Goal: Answer question/provide support

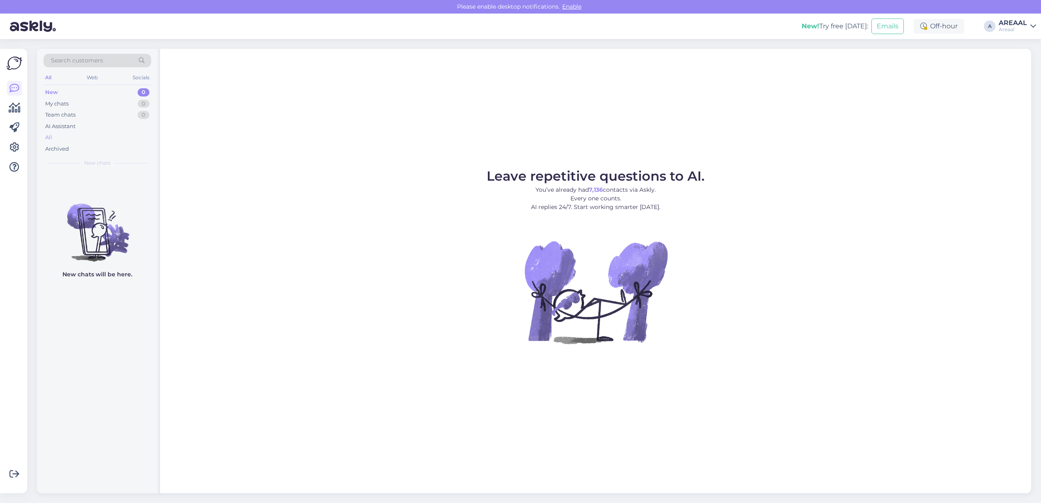
click at [116, 140] on div "All" at bounding box center [98, 137] width 108 height 11
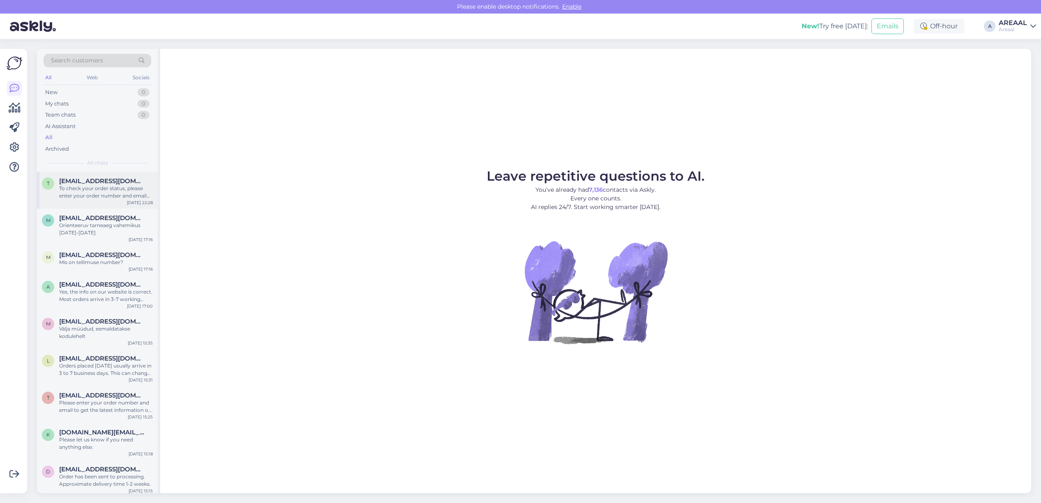
click at [91, 179] on span "[EMAIL_ADDRESS][DOMAIN_NAME]" at bounding box center [101, 180] width 85 height 7
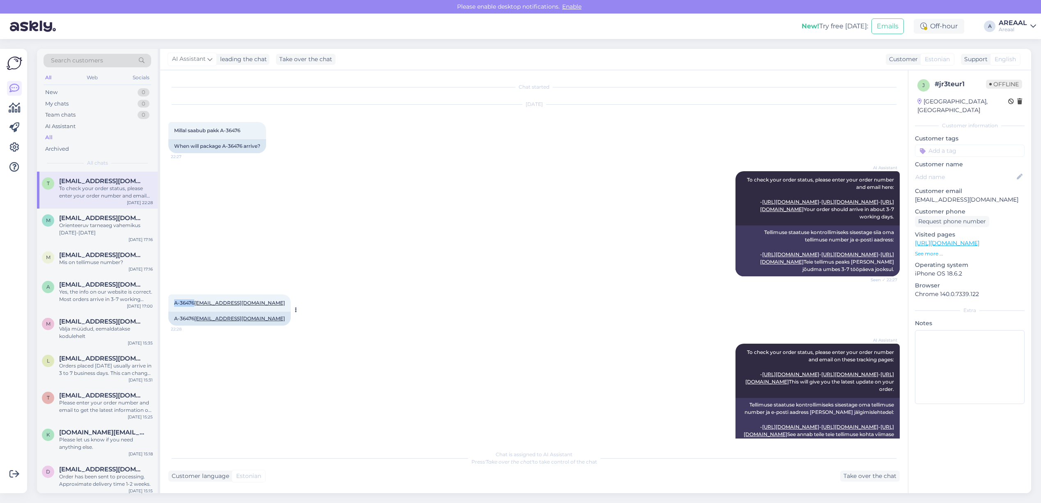
drag, startPoint x: 173, startPoint y: 344, endPoint x: 236, endPoint y: 250, distance: 113.5
click at [193, 312] on div "A-36476 taago.pikas@gmail.com 22:28" at bounding box center [229, 302] width 122 height 17
copy span "A-36476"
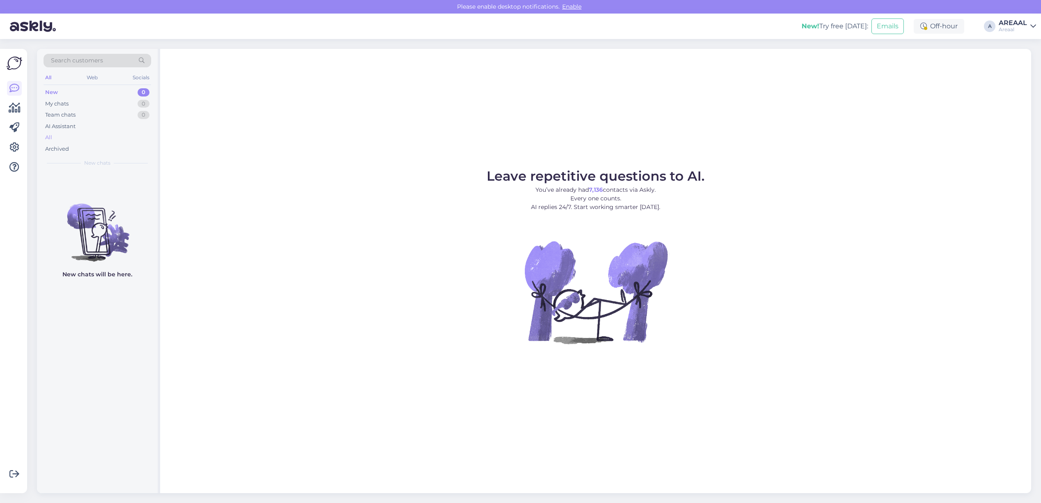
click at [102, 142] on div "All" at bounding box center [98, 137] width 108 height 11
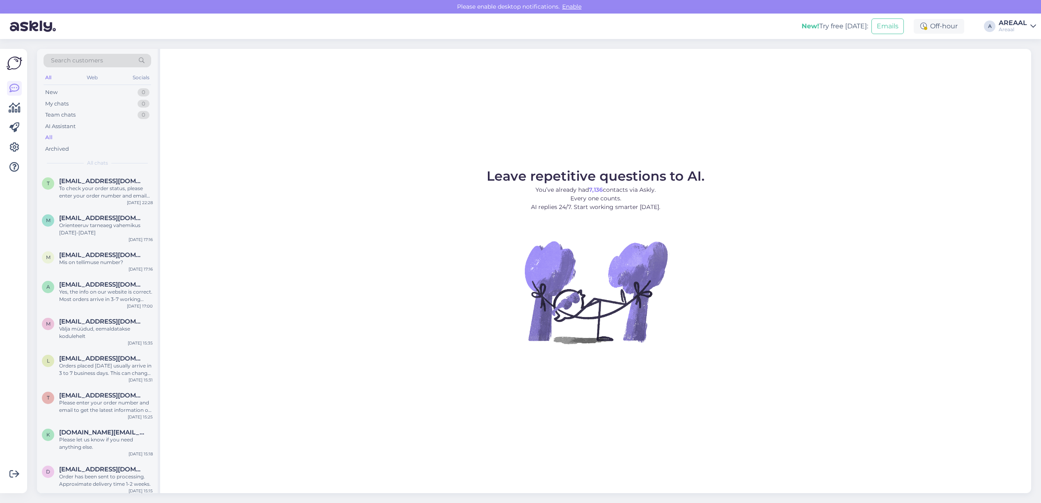
click at [1035, 25] on icon at bounding box center [1033, 26] width 6 height 7
click at [1020, 64] on button "Open" at bounding box center [1017, 63] width 23 height 13
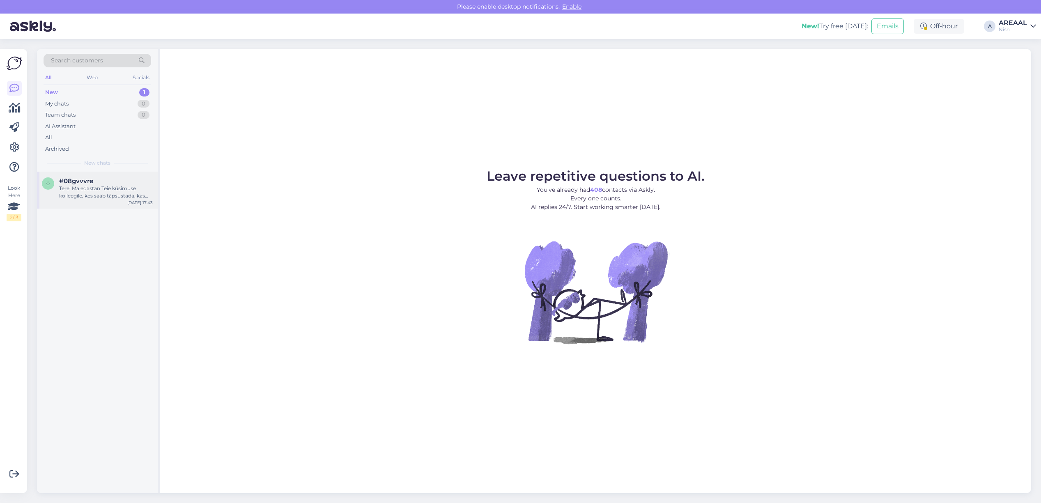
click at [133, 183] on div "#08gvvvre" at bounding box center [106, 180] width 94 height 7
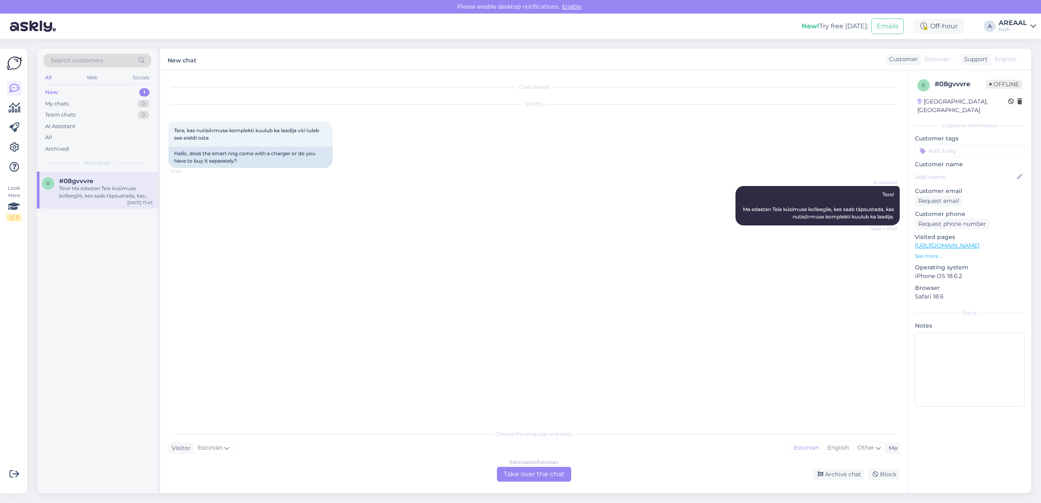
click at [528, 471] on div "Estonian to Estonian Take over the chat" at bounding box center [534, 474] width 74 height 15
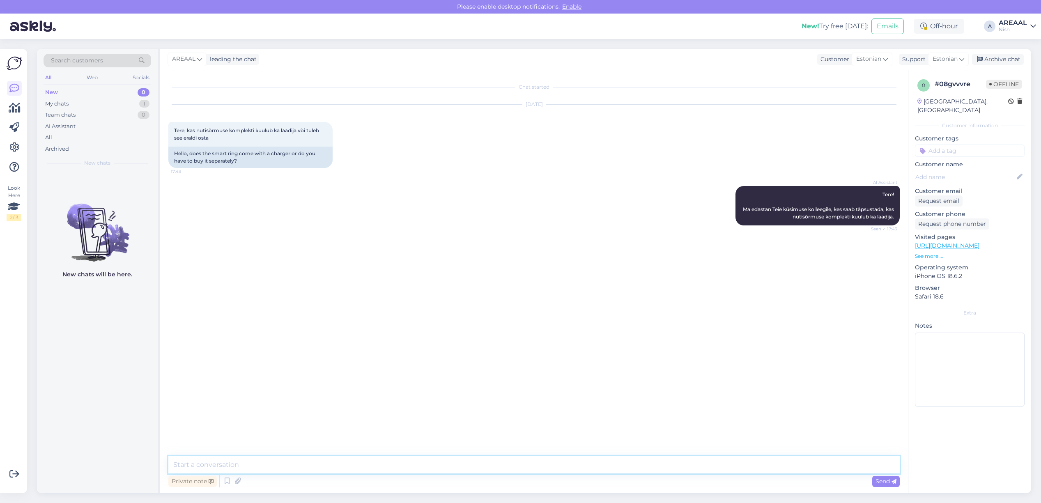
click at [528, 471] on textarea at bounding box center [533, 464] width 731 height 17
type textarea "Laadija tuleb eraldi osta"
click at [1017, 60] on div "Archive chat" at bounding box center [998, 59] width 52 height 11
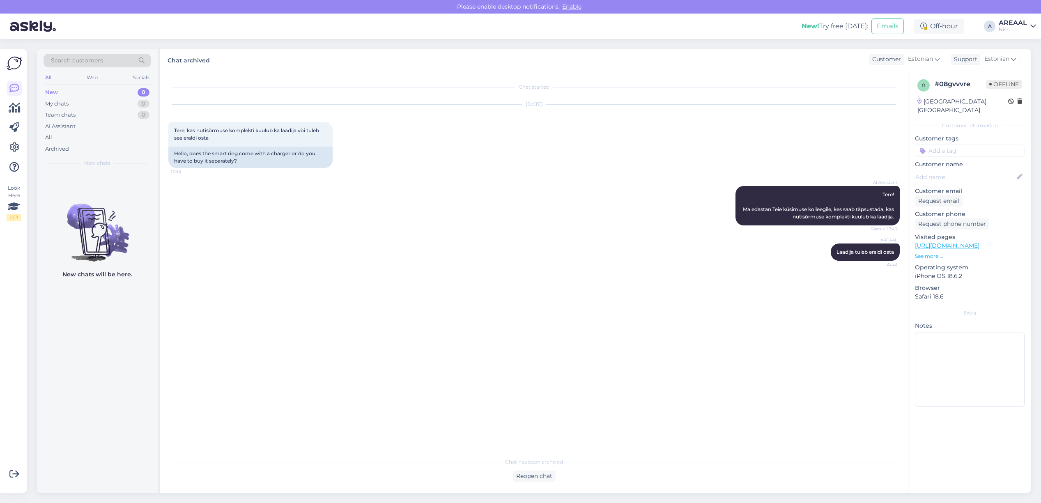
click at [1009, 27] on div "Nish" at bounding box center [1012, 29] width 28 height 7
click at [1015, 39] on button "Open" at bounding box center [1017, 45] width 23 height 13
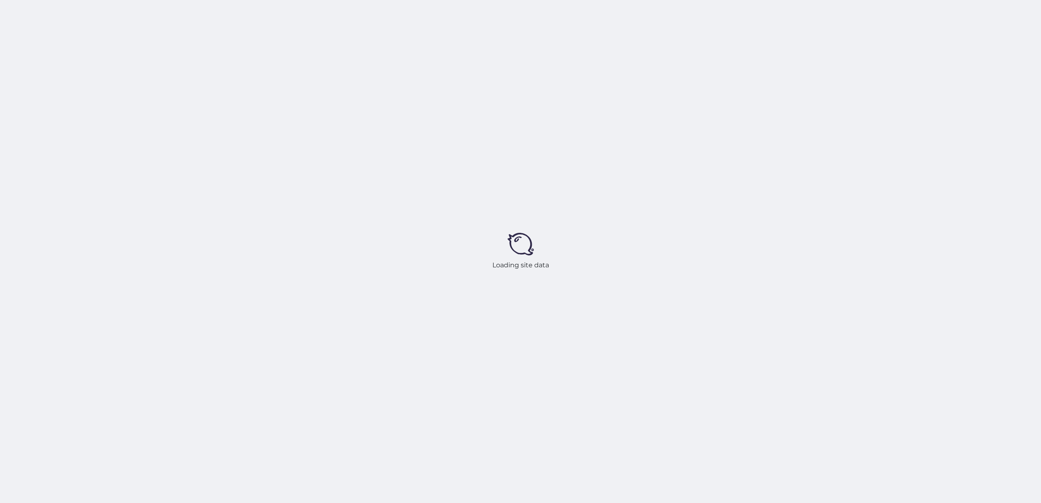
click at [405, 221] on div "Loading site data" at bounding box center [520, 251] width 1041 height 503
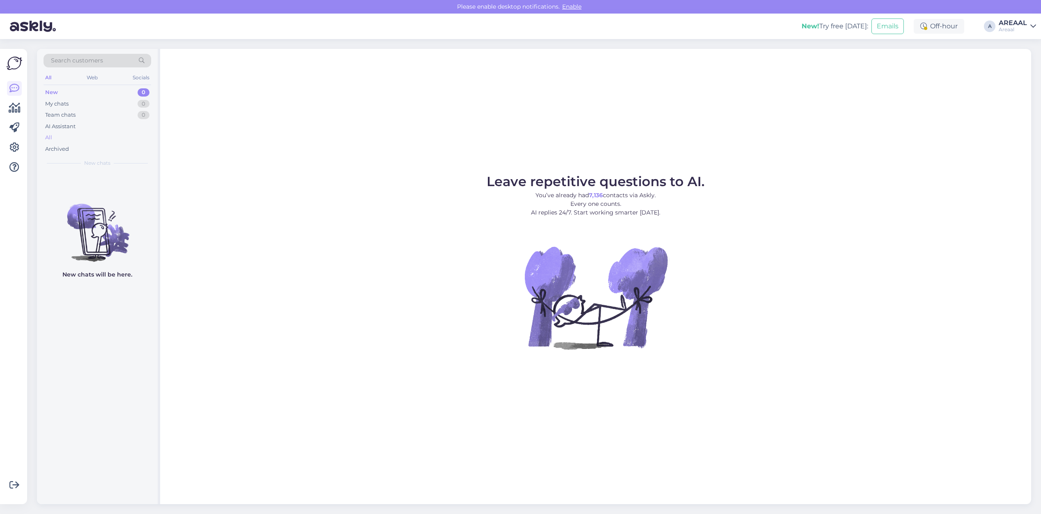
click at [92, 135] on div "All" at bounding box center [98, 137] width 108 height 11
click at [69, 137] on div "All" at bounding box center [98, 137] width 108 height 11
click at [103, 136] on div "All" at bounding box center [98, 137] width 108 height 11
click at [114, 134] on div "All" at bounding box center [98, 137] width 108 height 11
click at [119, 133] on div "All" at bounding box center [98, 137] width 108 height 11
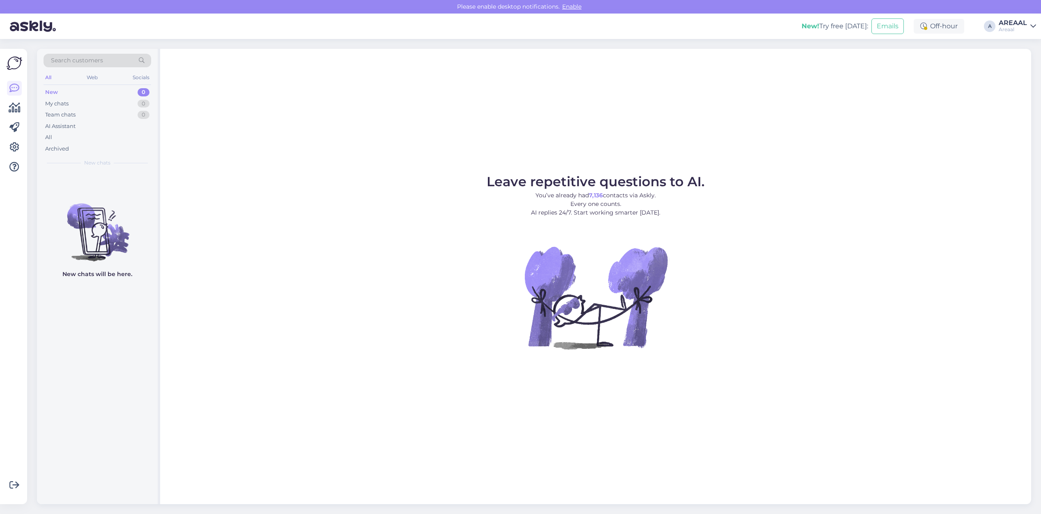
click at [730, 128] on div "Leave repetitive questions to AI. You’ve already had 7,136 contacts via Askly. …" at bounding box center [595, 277] width 871 height 456
click at [83, 131] on div "AI Assistant" at bounding box center [98, 126] width 108 height 11
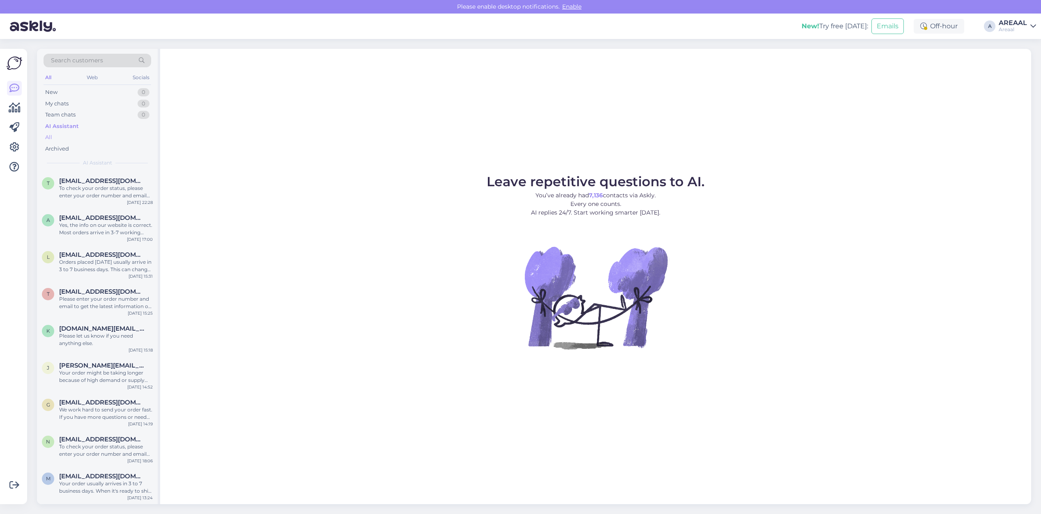
click at [83, 138] on div "All" at bounding box center [98, 137] width 108 height 11
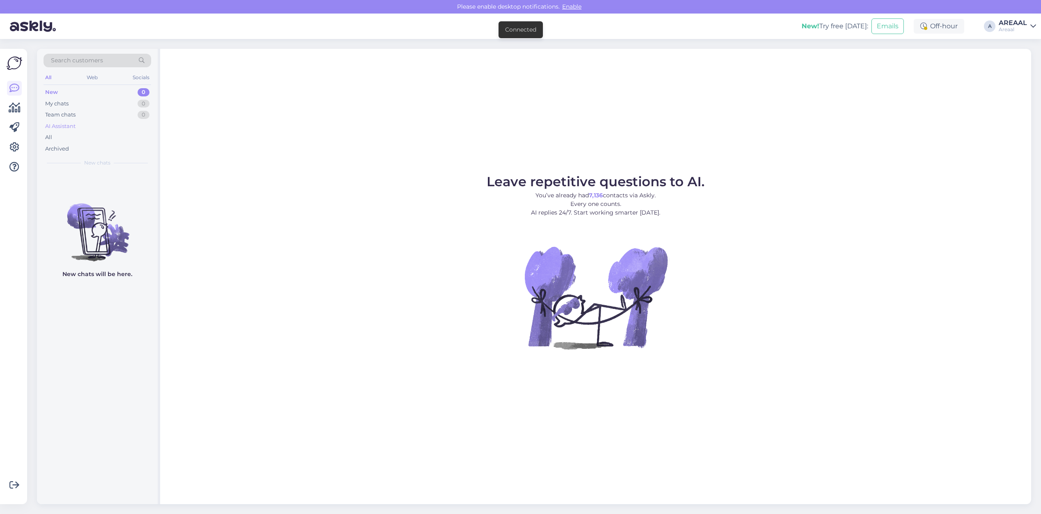
click at [68, 128] on div "AI Assistant" at bounding box center [60, 126] width 30 height 8
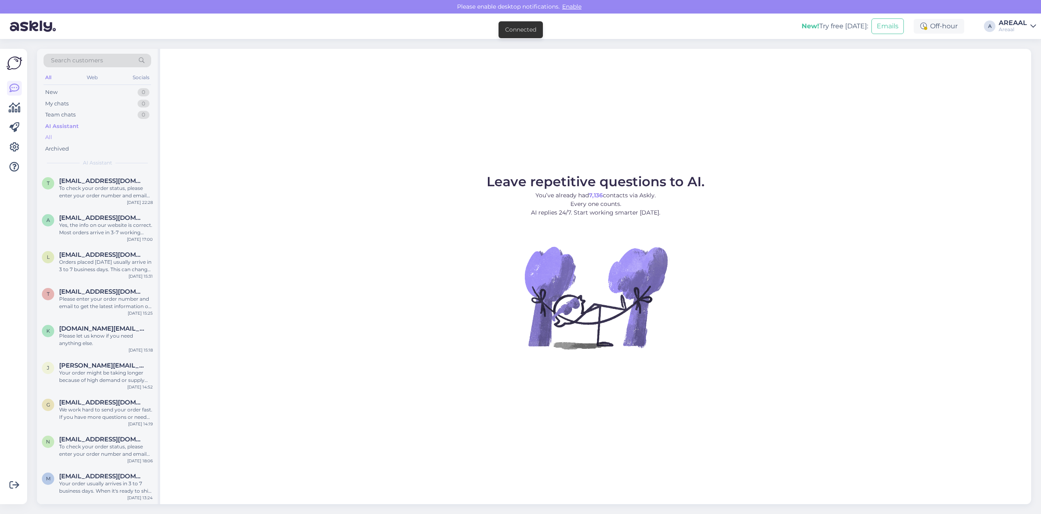
click at [67, 135] on div "All" at bounding box center [98, 137] width 108 height 11
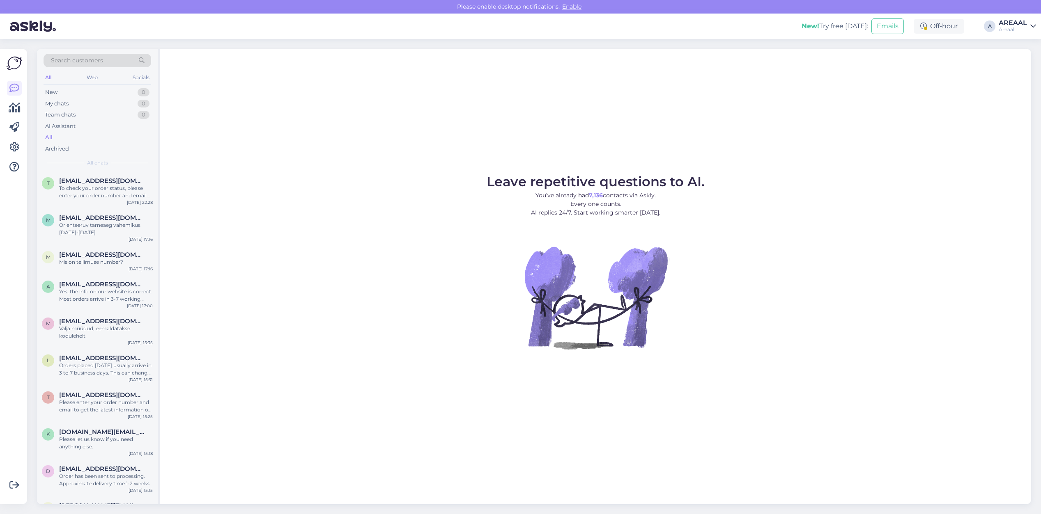
drag, startPoint x: 444, startPoint y: 237, endPoint x: 460, endPoint y: 240, distance: 16.7
click at [447, 236] on figure "Leave repetitive questions to AI. You’ve already had 7,136 contacts via Askly. …" at bounding box center [595, 273] width 856 height 196
click at [817, 152] on div "Leave repetitive questions to AI. You’ve already had 7,136 contacts via Askly. …" at bounding box center [595, 277] width 871 height 456
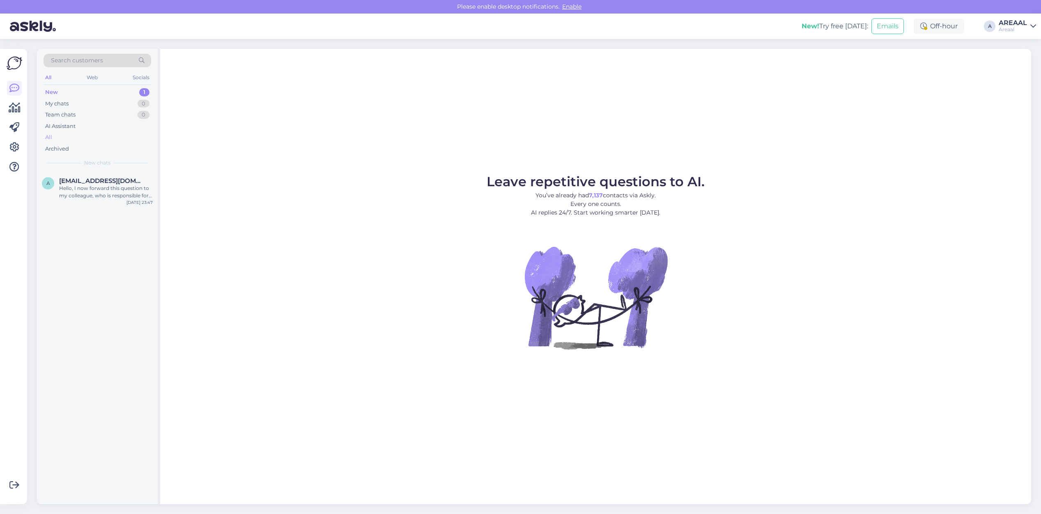
click at [74, 137] on div "All" at bounding box center [98, 137] width 108 height 11
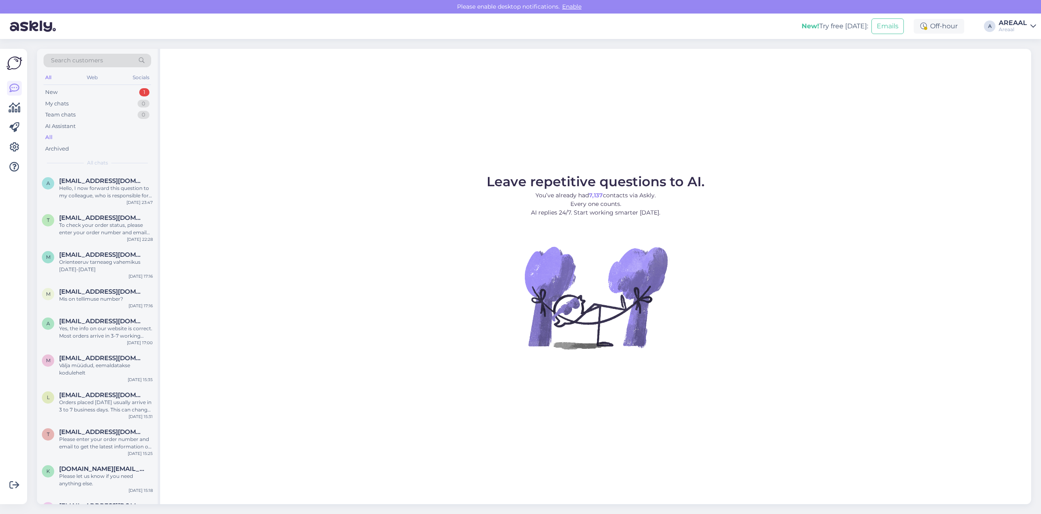
click at [89, 185] on div "Hello, I now forward this question to my colleague, who is responsible for this…" at bounding box center [106, 192] width 94 height 15
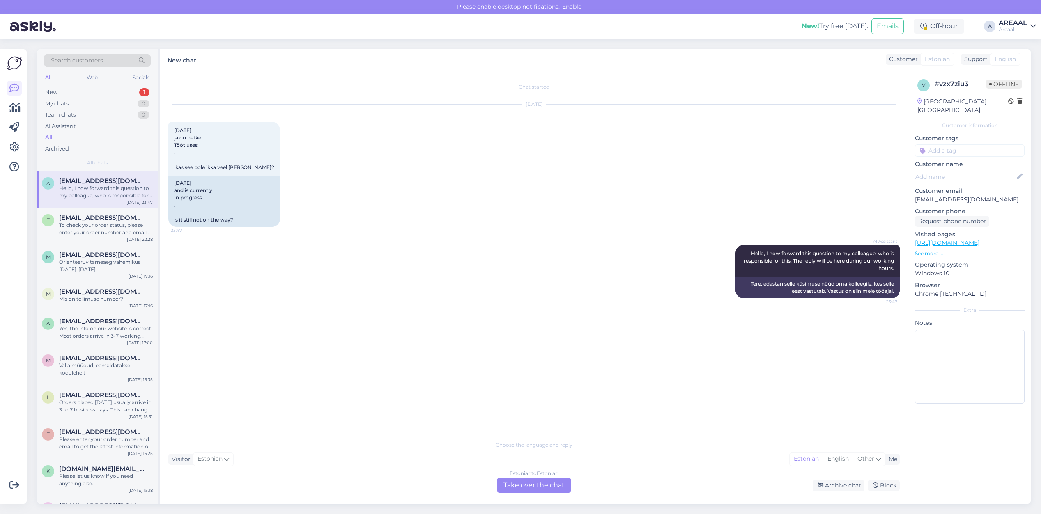
click at [920, 195] on p "[EMAIL_ADDRESS][DOMAIN_NAME]" at bounding box center [970, 199] width 110 height 9
copy p "aasorgmarie"
click at [462, 187] on div "[DATE] [DATE] ja on hetkel Töötluses . kas see pole ikka veel [PERSON_NAME]? 23…" at bounding box center [533, 166] width 731 height 140
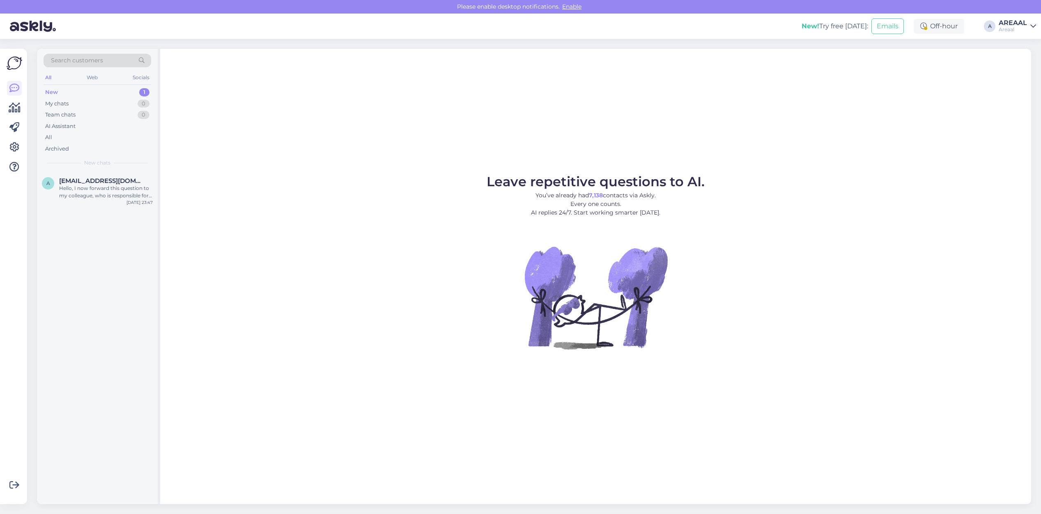
click at [206, 188] on figure "Leave repetitive questions to AI. You’ve already had 7,138 contacts via Askly. …" at bounding box center [595, 273] width 856 height 196
click at [142, 185] on div "Warranty service places can be different for each product. Please email us at i…" at bounding box center [106, 192] width 94 height 15
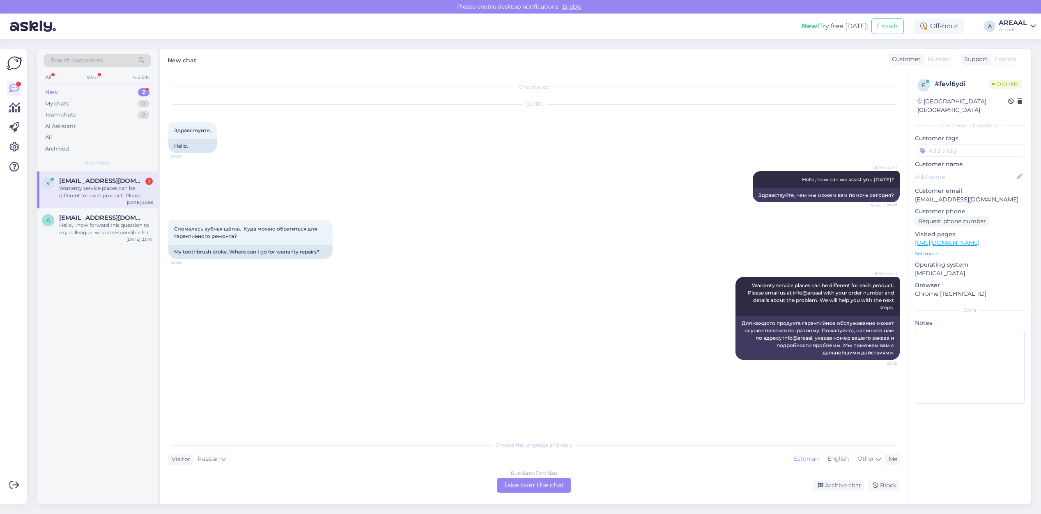
click at [961, 195] on p "[EMAIL_ADDRESS][DOMAIN_NAME]" at bounding box center [970, 199] width 110 height 9
copy p "[EMAIL_ADDRESS][DOMAIN_NAME]"
click at [93, 214] on span "[EMAIL_ADDRESS][DOMAIN_NAME]" at bounding box center [101, 217] width 85 height 7
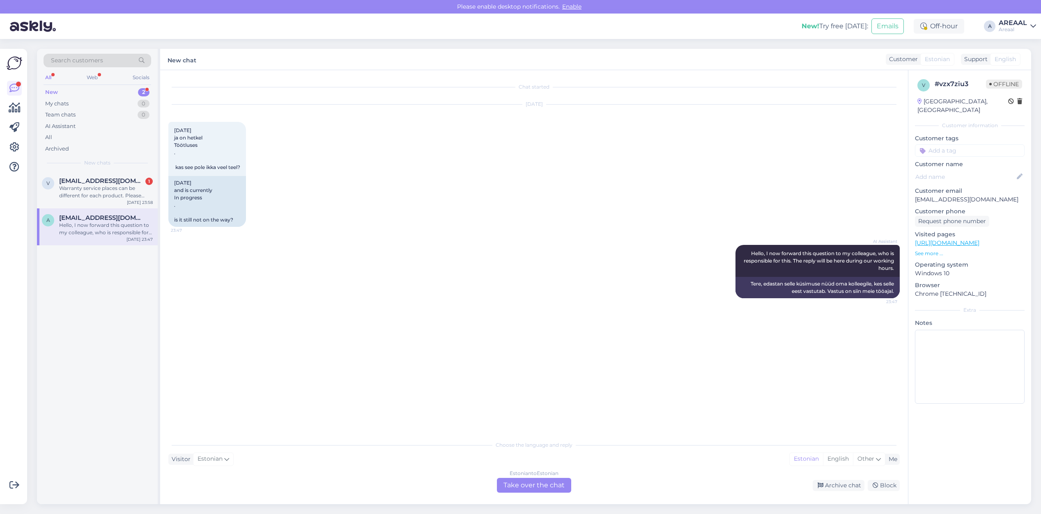
click at [368, 174] on div "Sep 19 2025 8. sept. 2025 ja on hetkel Töötluses . kas see pole ikka veel teel?…" at bounding box center [533, 166] width 731 height 140
click at [154, 183] on div "V Vitaliskiba1978@gmail.com 1 Warranty service places can be different for each…" at bounding box center [97, 190] width 121 height 37
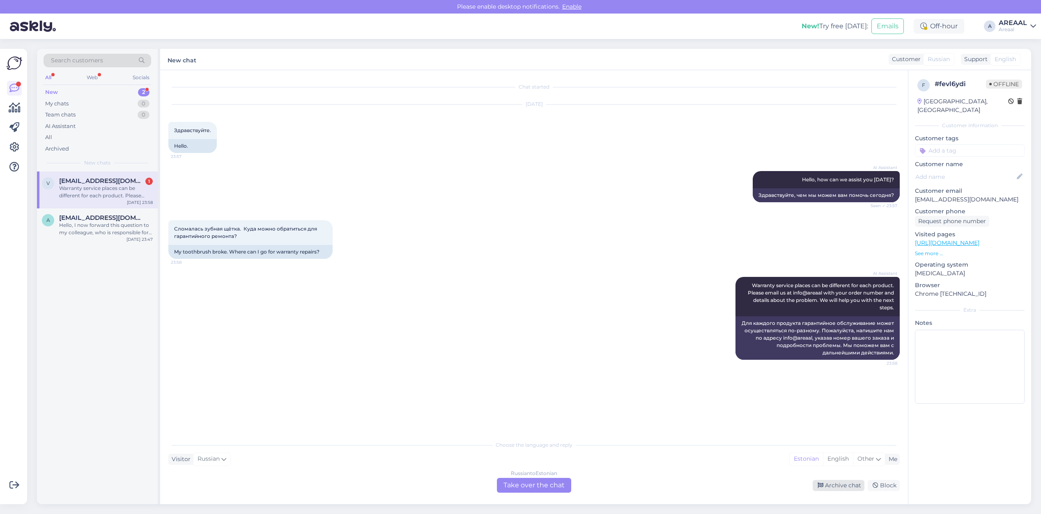
click at [832, 487] on div "Archive chat" at bounding box center [838, 485] width 52 height 11
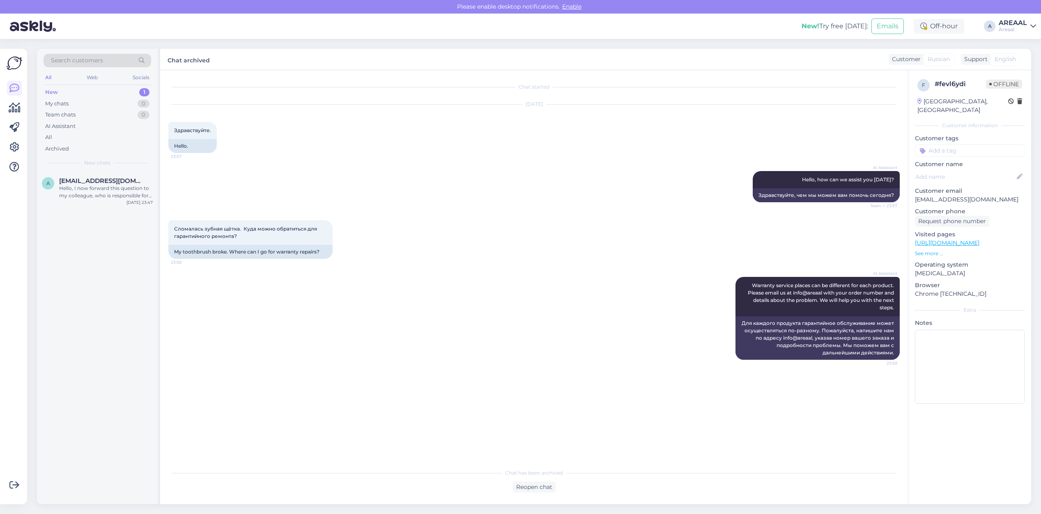
click at [123, 170] on div "Search customers All Web Socials New 1 My chats 0 Team chats 0 AI Assistant All…" at bounding box center [97, 110] width 121 height 123
click at [116, 184] on span "[EMAIL_ADDRESS][DOMAIN_NAME]" at bounding box center [101, 180] width 85 height 7
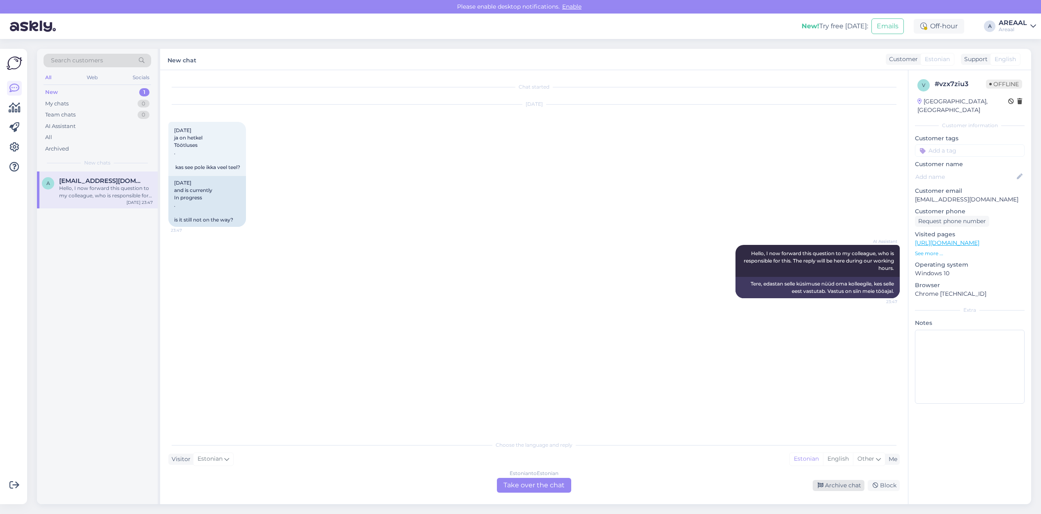
click at [832, 482] on div "Archive chat" at bounding box center [838, 485] width 52 height 11
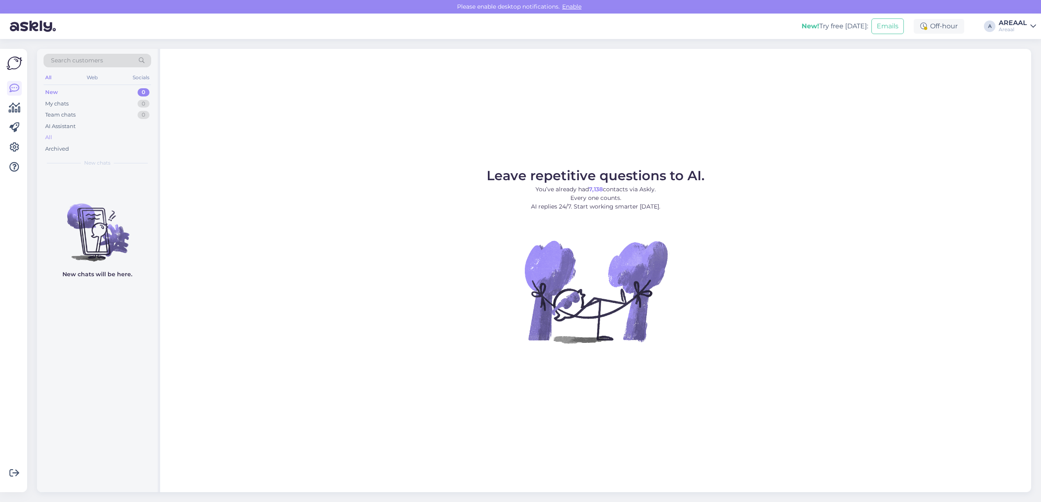
click at [76, 138] on div "All" at bounding box center [98, 137] width 108 height 11
click at [83, 142] on div "All" at bounding box center [98, 137] width 108 height 11
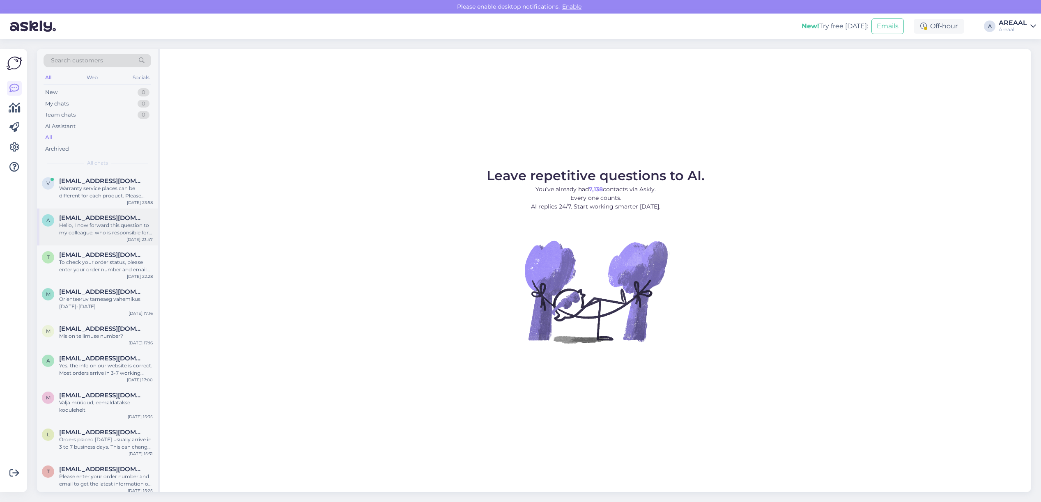
click at [107, 220] on span "[EMAIL_ADDRESS][DOMAIN_NAME]" at bounding box center [101, 217] width 85 height 7
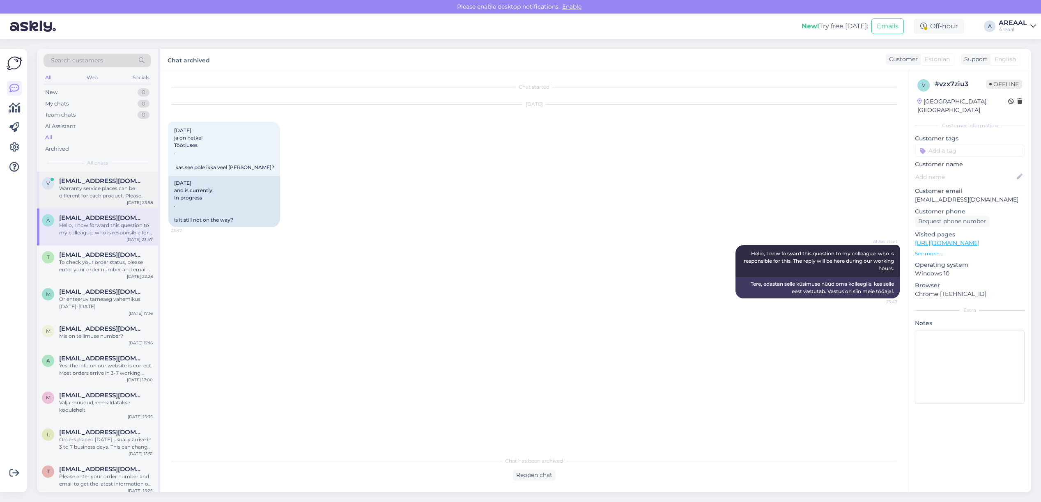
click at [109, 190] on div "Warranty service places can be different for each product. Please email us at i…" at bounding box center [106, 192] width 94 height 15
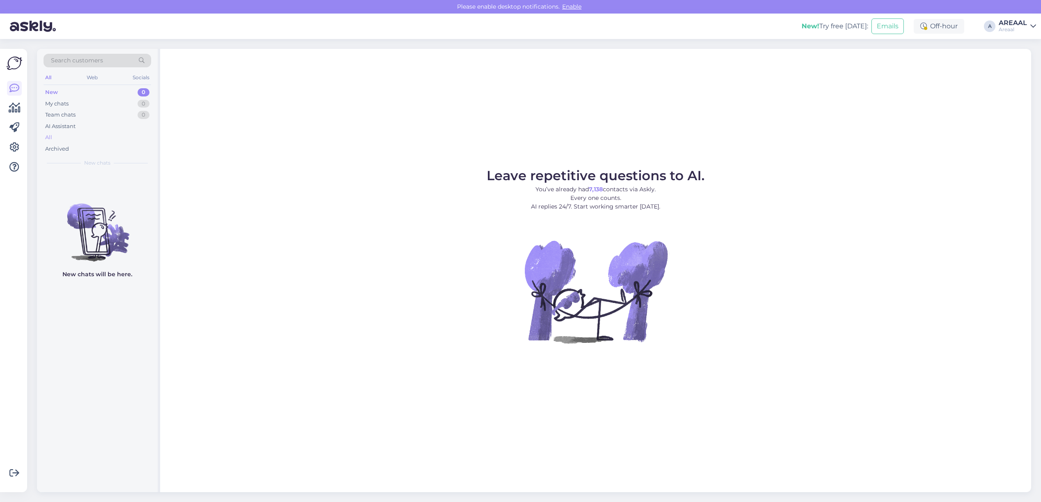
click at [78, 138] on div "All" at bounding box center [98, 137] width 108 height 11
click at [113, 140] on div "All" at bounding box center [98, 137] width 108 height 11
click at [592, 101] on div "Leave repetitive questions to AI. You’ve already had 7,138 contacts via Askly. …" at bounding box center [595, 270] width 871 height 443
click at [1023, 30] on div "Areaal" at bounding box center [1012, 29] width 28 height 7
click at [1014, 60] on button "Open" at bounding box center [1017, 63] width 23 height 13
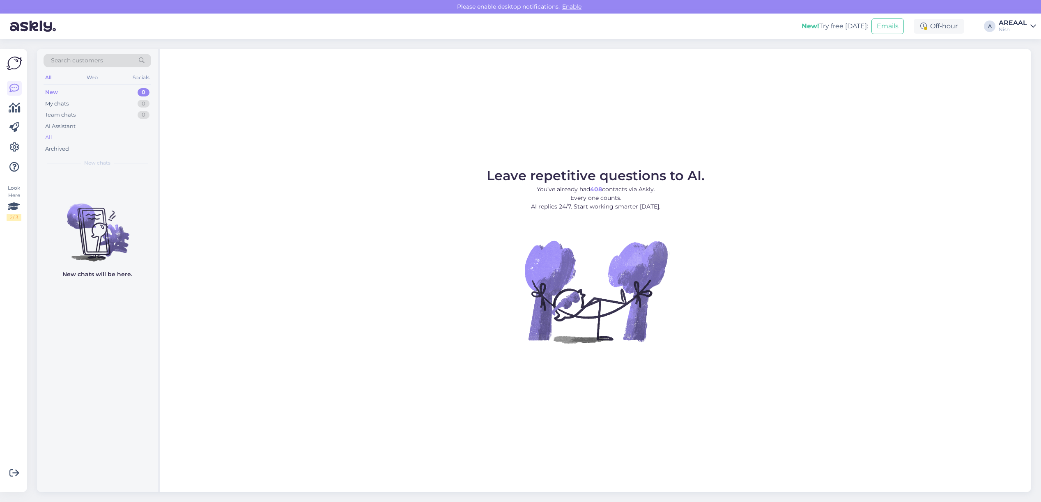
click at [74, 136] on div "All" at bounding box center [98, 137] width 108 height 11
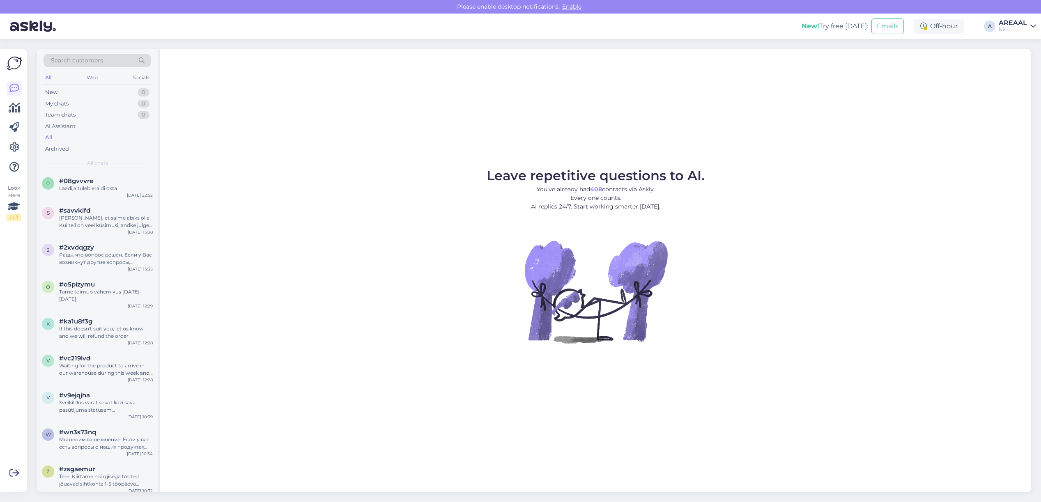
click at [1015, 25] on div "AREAAL" at bounding box center [1012, 23] width 28 height 7
click at [1013, 45] on button "Open" at bounding box center [1017, 45] width 23 height 13
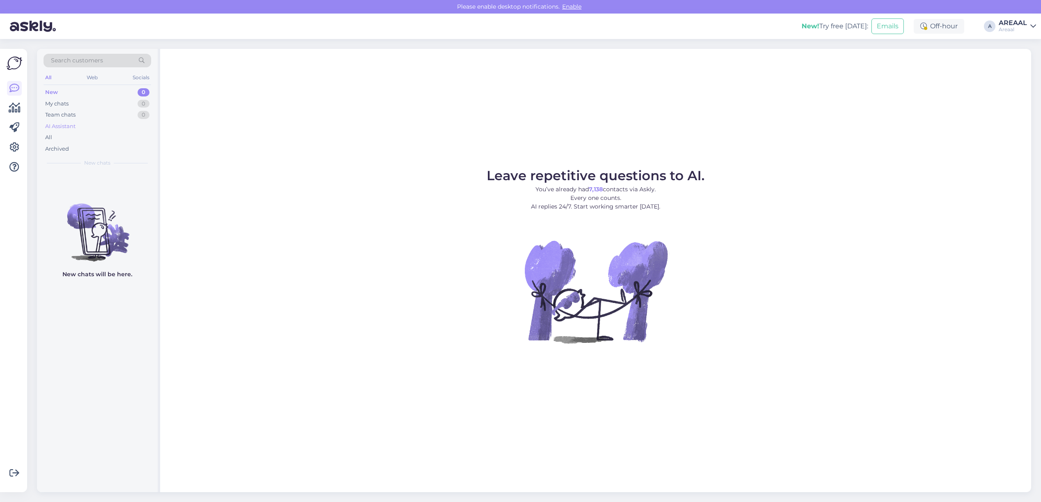
click at [70, 130] on div "AI Assistant" at bounding box center [60, 126] width 30 height 8
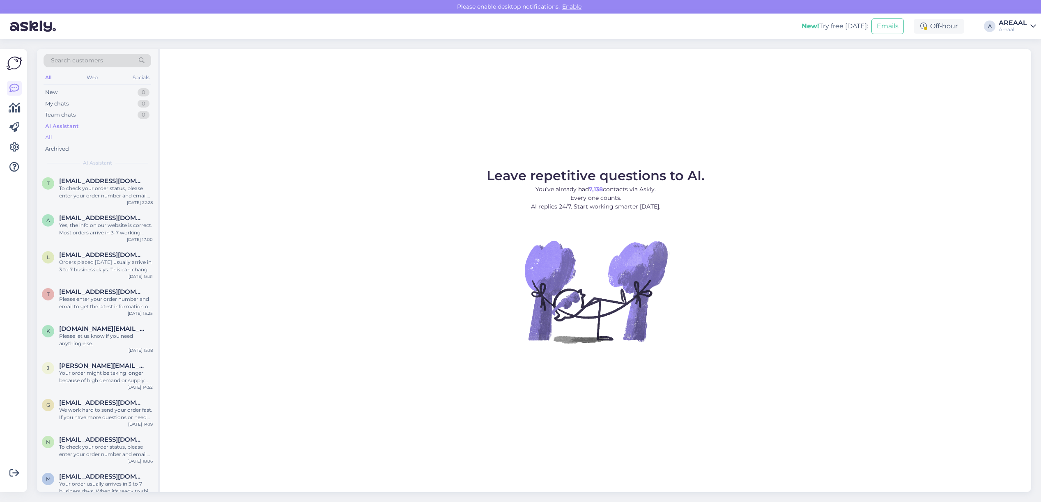
click at [71, 138] on div "All" at bounding box center [98, 137] width 108 height 11
